Goal: Task Accomplishment & Management: Use online tool/utility

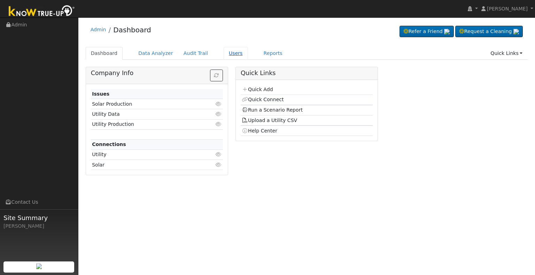
click at [226, 53] on link "Users" at bounding box center [236, 53] width 24 height 13
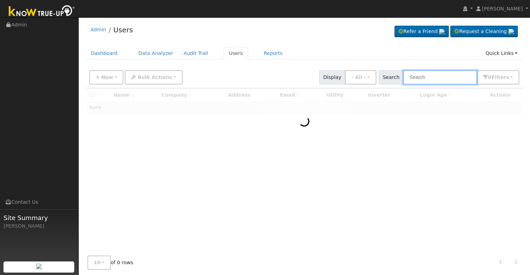
click at [421, 77] on input "text" at bounding box center [440, 77] width 74 height 14
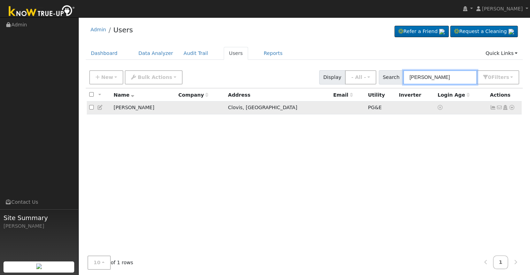
type input "[PERSON_NAME]"
click at [512, 108] on icon at bounding box center [511, 107] width 6 height 5
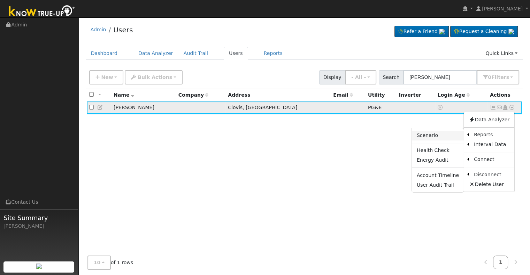
click at [427, 136] on link "Scenario" at bounding box center [438, 136] width 52 height 10
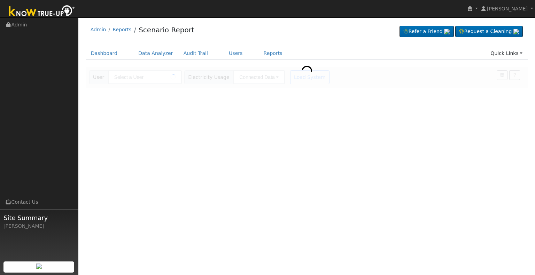
type input "[PERSON_NAME]"
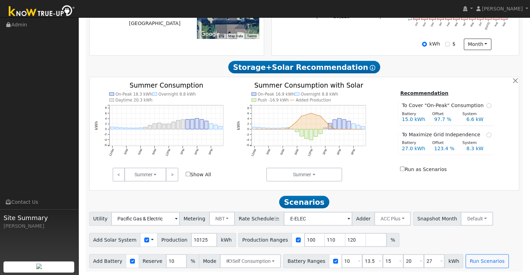
scroll to position [202, 0]
drag, startPoint x: 199, startPoint y: 239, endPoint x: 179, endPoint y: 244, distance: 20.7
click at [179, 244] on div "Add Solar System Use CSV Data Production 10125 kWh" at bounding box center [162, 240] width 147 height 14
type input "12322"
click at [247, 193] on div "Scenario Report Powered by Know True-Up ® Energy Consumption Overview Show Help…" at bounding box center [304, 87] width 437 height 370
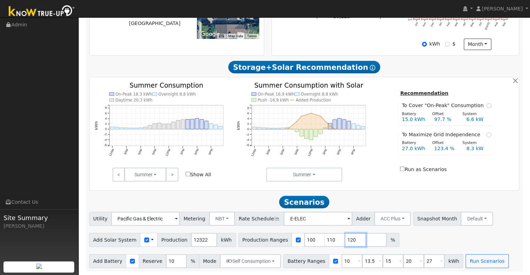
click at [345, 239] on input "120" at bounding box center [355, 240] width 21 height 14
type input "1"
click at [341, 260] on input "10" at bounding box center [351, 262] width 21 height 14
type input "13.5"
type input "15"
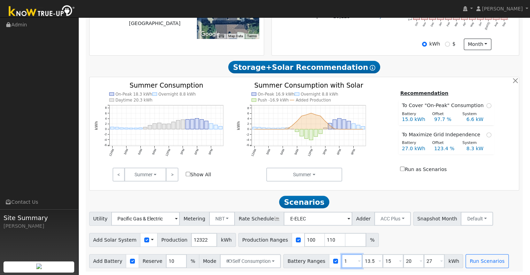
type input "20"
type input "27"
type input "15"
type input "20"
type input "27"
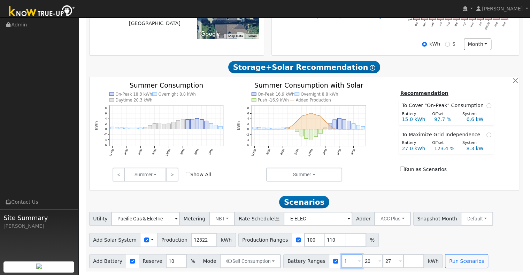
type input "20"
type input "27"
type input "20"
click at [362, 258] on input "27" at bounding box center [372, 262] width 21 height 14
type input "2"
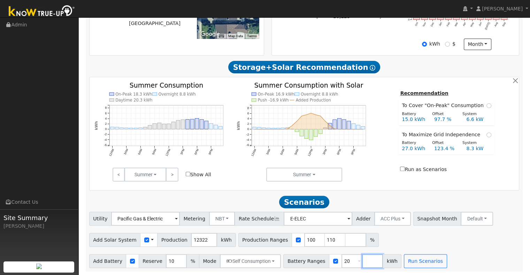
type input "0"
type input "30"
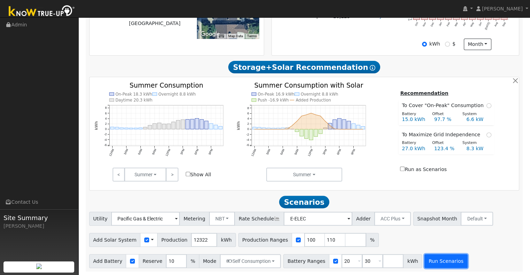
click at [430, 264] on button "Run Scenarios" at bounding box center [445, 262] width 43 height 14
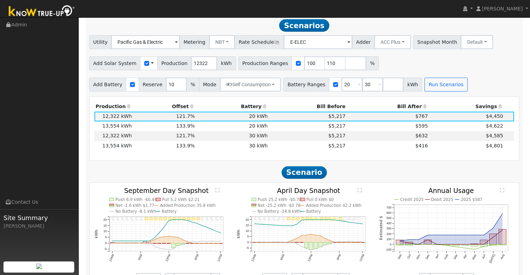
scroll to position [376, 0]
click at [218, 119] on td "20 kWh" at bounding box center [232, 116] width 73 height 10
click at [433, 129] on td "$4,622" at bounding box center [466, 126] width 75 height 10
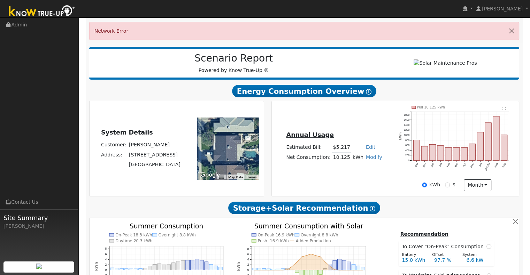
scroll to position [93, 0]
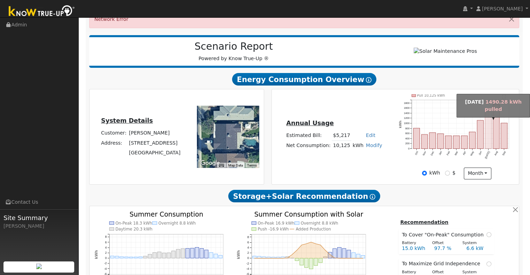
click at [486, 141] on rect "onclick=""" at bounding box center [488, 130] width 6 height 38
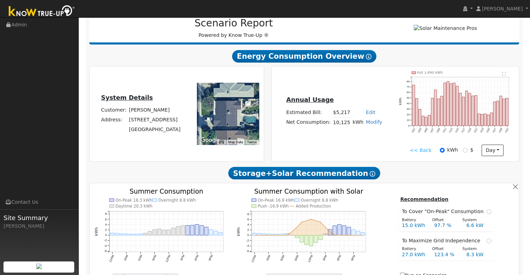
click at [468, 121] on icon "Pull 1,490 kWh 7/01 7/03 7/05 7/07 7/09 7/11 7/13 7/15 7/17 7/19 7/21 7/23 7/25…" at bounding box center [456, 107] width 115 height 73
click at [469, 120] on rect "onclick=""" at bounding box center [469, 109] width 2 height 32
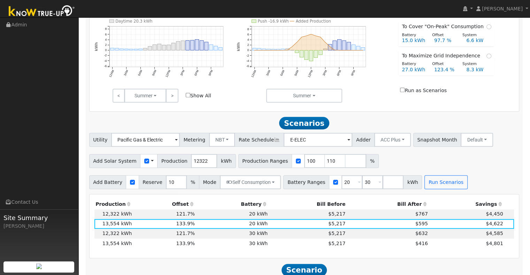
scroll to position [336, 0]
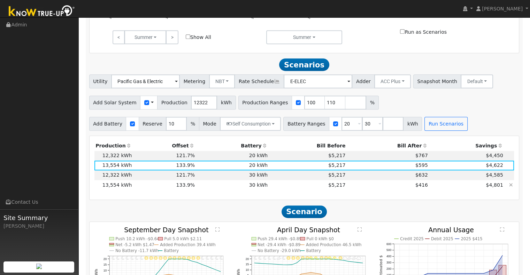
click at [381, 184] on td "$416" at bounding box center [388, 185] width 82 height 10
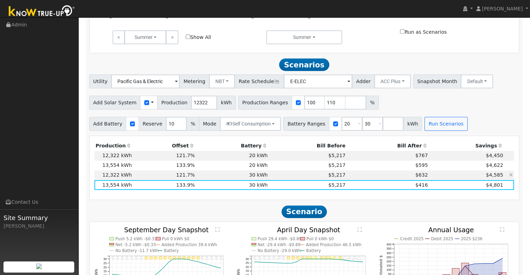
click at [383, 178] on td "$632" at bounding box center [388, 176] width 82 height 10
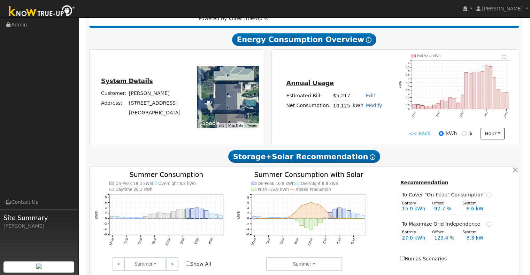
scroll to position [104, 0]
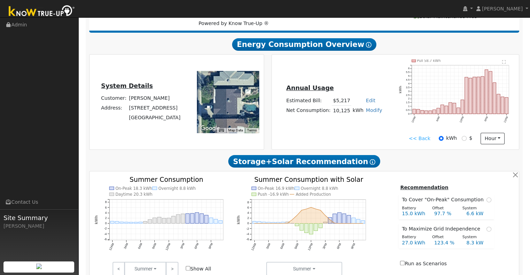
click at [412, 141] on link "<< Back" at bounding box center [420, 138] width 22 height 7
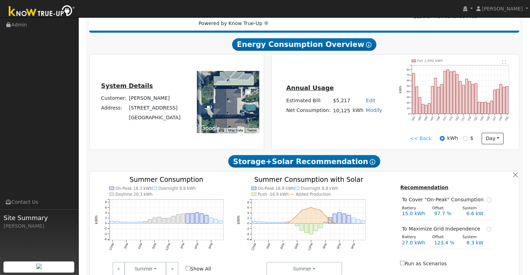
click at [417, 141] on link "<< Back" at bounding box center [421, 138] width 22 height 7
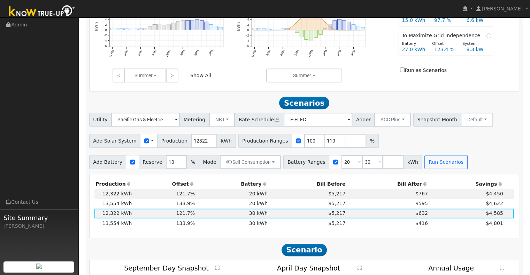
scroll to position [302, 0]
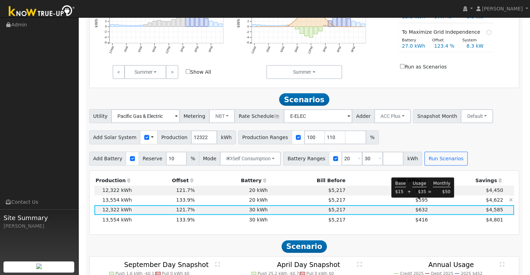
click at [421, 203] on span "$595" at bounding box center [421, 200] width 13 height 6
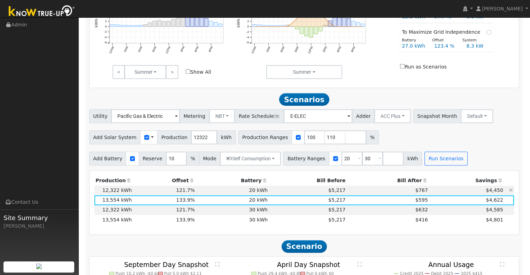
click at [196, 196] on td "20 kWh" at bounding box center [232, 191] width 73 height 10
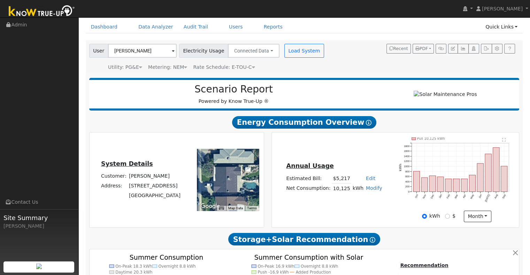
scroll to position [23, 0]
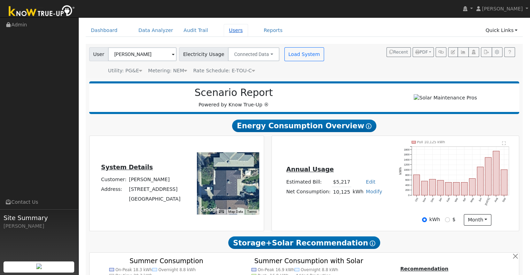
click at [226, 29] on link "Users" at bounding box center [236, 30] width 24 height 13
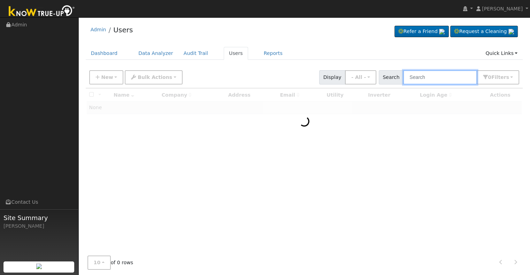
click at [447, 76] on input "text" at bounding box center [440, 77] width 74 height 14
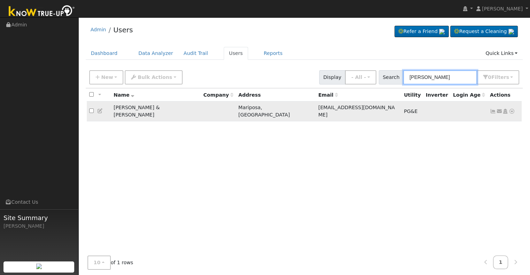
type input "michael shed"
click at [491, 109] on icon at bounding box center [493, 111] width 6 height 5
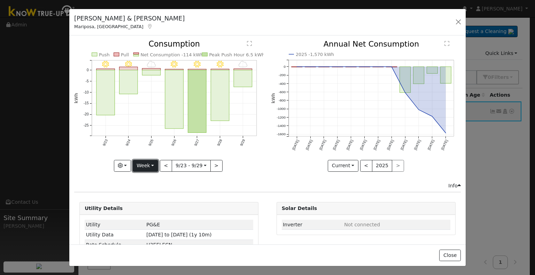
click at [153, 163] on button "Week" at bounding box center [145, 166] width 25 height 12
click at [152, 199] on link "Month" at bounding box center [157, 200] width 48 height 10
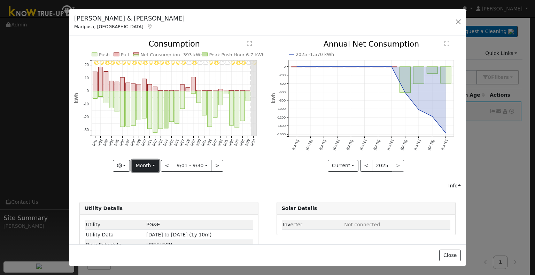
click at [154, 165] on button "Month" at bounding box center [146, 166] width 28 height 12
click at [163, 165] on button "<" at bounding box center [167, 166] width 12 height 12
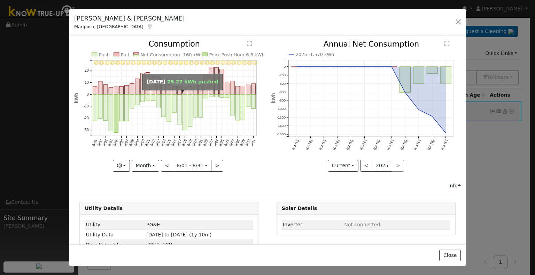
click at [178, 101] on rect "onclick=""" at bounding box center [180, 110] width 4 height 30
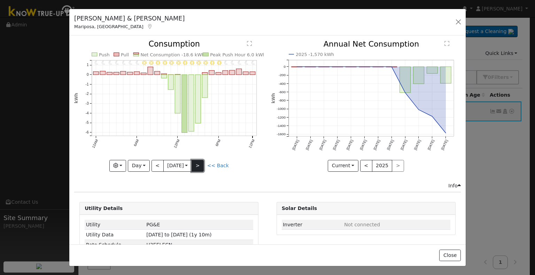
click at [196, 163] on button ">" at bounding box center [198, 166] width 12 height 12
click at [143, 164] on button "Day" at bounding box center [139, 166] width 22 height 12
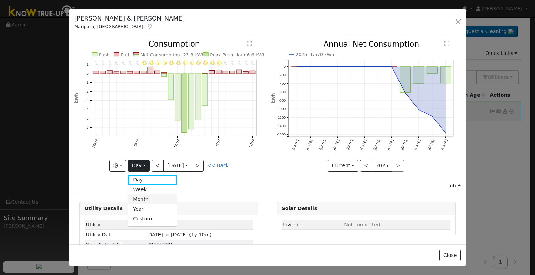
click at [148, 196] on link "Month" at bounding box center [152, 200] width 48 height 10
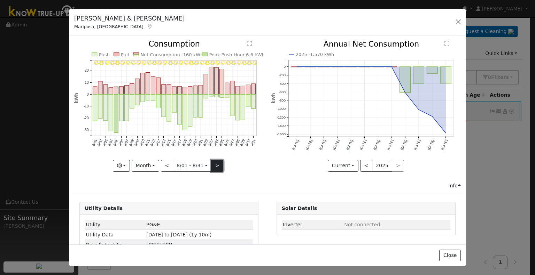
click at [214, 163] on button ">" at bounding box center [217, 166] width 12 height 12
type input "2025-09-01"
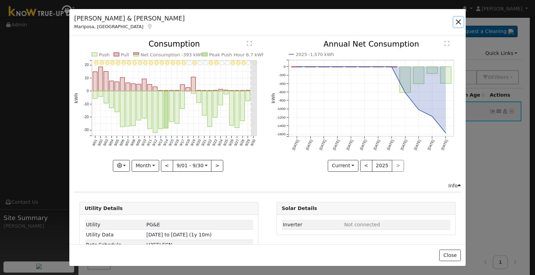
click at [457, 23] on button "button" at bounding box center [458, 22] width 10 height 10
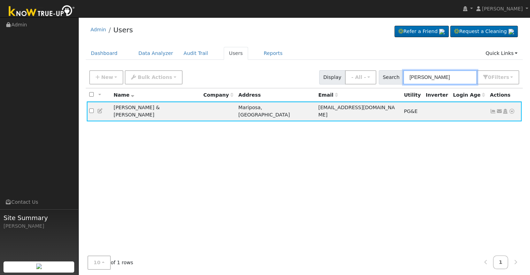
drag, startPoint x: 451, startPoint y: 76, endPoint x: 404, endPoint y: 78, distance: 47.4
click at [404, 78] on div "Search michael shed 0 Filter s My accounts Role Show - All - Show Leads Admin B…" at bounding box center [449, 77] width 141 height 14
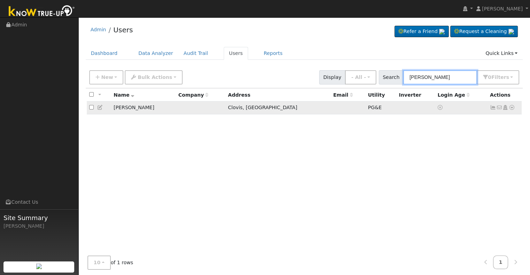
type input "bill parks"
click at [513, 108] on icon at bounding box center [511, 107] width 6 height 5
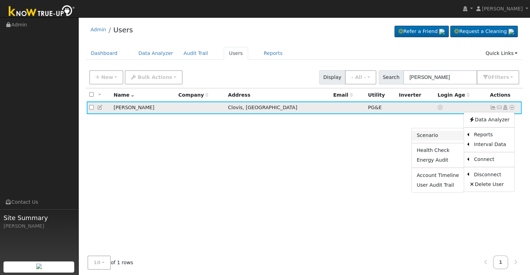
click at [445, 134] on link "Scenario" at bounding box center [438, 136] width 52 height 10
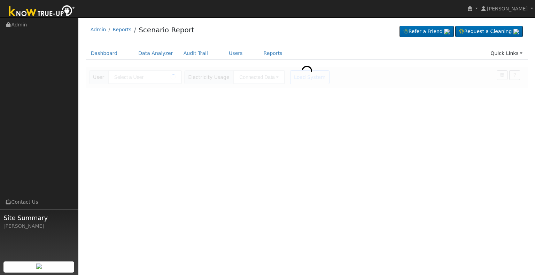
type input "[PERSON_NAME]"
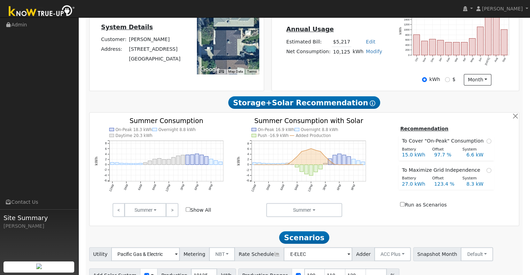
scroll to position [202, 0]
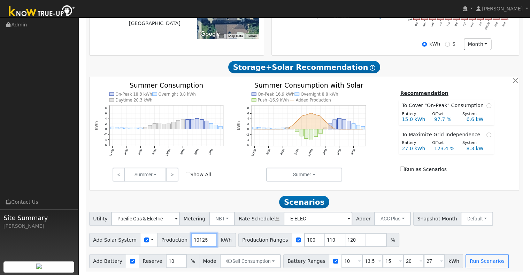
drag, startPoint x: 200, startPoint y: 239, endPoint x: 169, endPoint y: 242, distance: 31.5
click at [169, 242] on div "Add Solar System Use CSV Data Production 10125 kWh" at bounding box center [162, 240] width 147 height 14
type input "12322"
click at [325, 236] on input "110" at bounding box center [335, 240] width 21 height 14
type input "120"
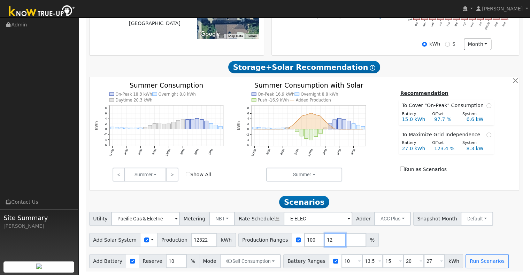
type input "1"
click at [341, 260] on input "10" at bounding box center [351, 262] width 21 height 14
type input "13.5"
type input "15"
type input "20"
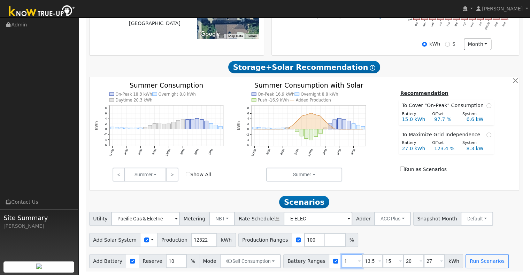
type input "27"
type input "15"
type input "20"
type input "27"
type input "20"
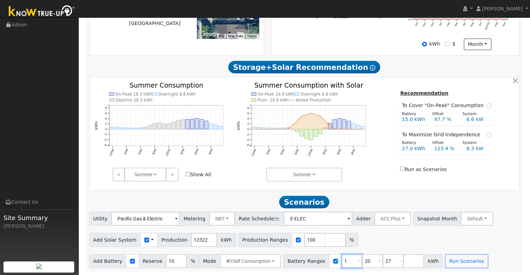
type input "27"
type input "20"
click at [362, 260] on input "27" at bounding box center [372, 262] width 21 height 14
type input "2"
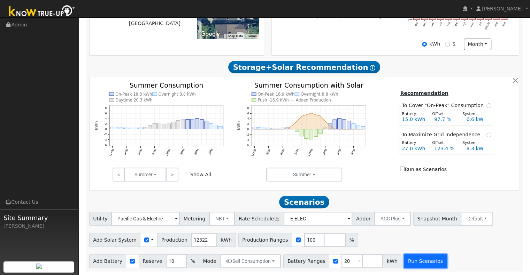
click at [412, 266] on button "Run Scenarios" at bounding box center [425, 262] width 43 height 14
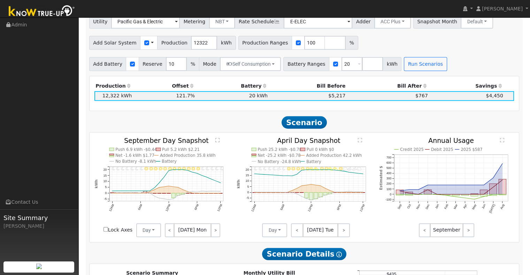
scroll to position [388, 0]
